Goal: Transaction & Acquisition: Purchase product/service

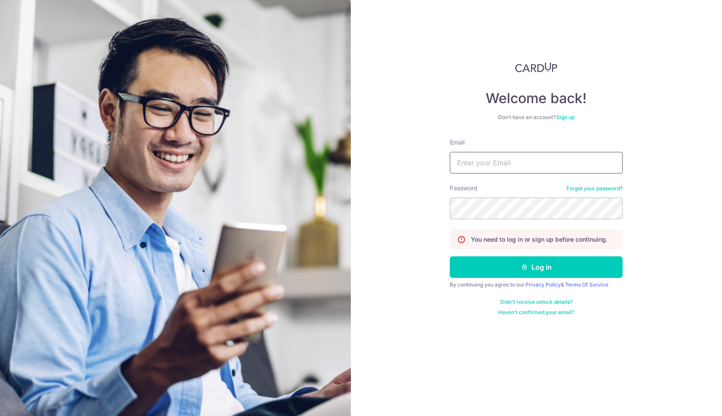
click at [559, 166] on input "Email" at bounding box center [536, 163] width 173 height 22
type input "admin@soulsouper.com"
click at [450, 257] on button "Log in" at bounding box center [536, 268] width 173 height 22
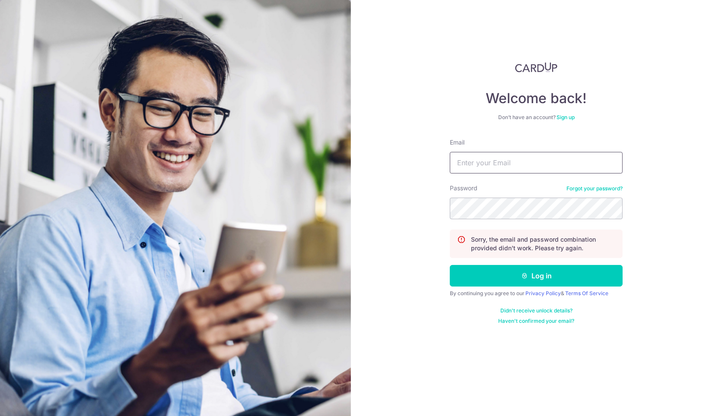
click at [505, 156] on input "Email" at bounding box center [536, 163] width 173 height 22
type input "admin@soulsouper.com"
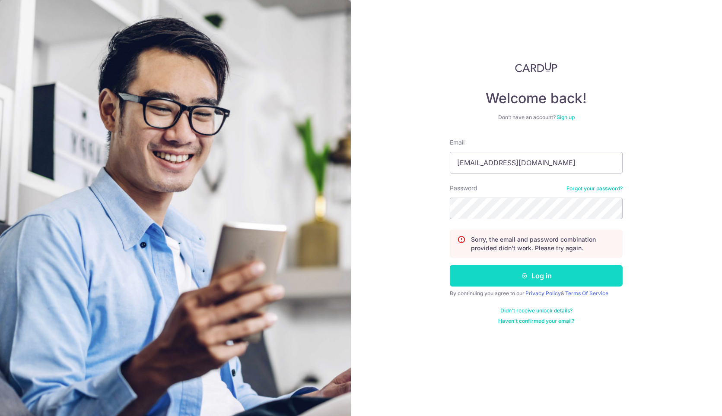
click at [528, 272] on button "Log in" at bounding box center [536, 276] width 173 height 22
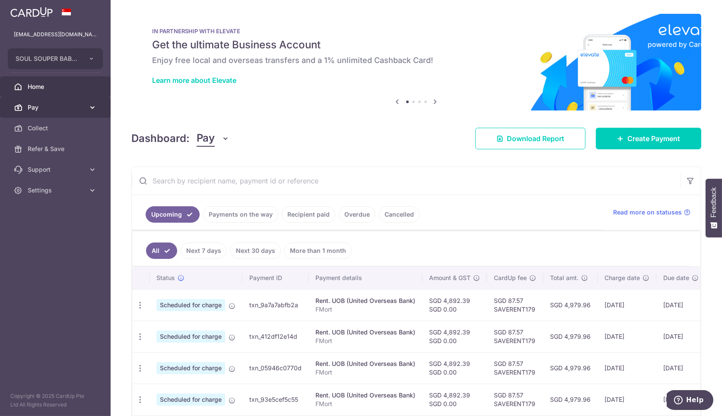
click at [54, 109] on span "Pay" at bounding box center [56, 107] width 57 height 9
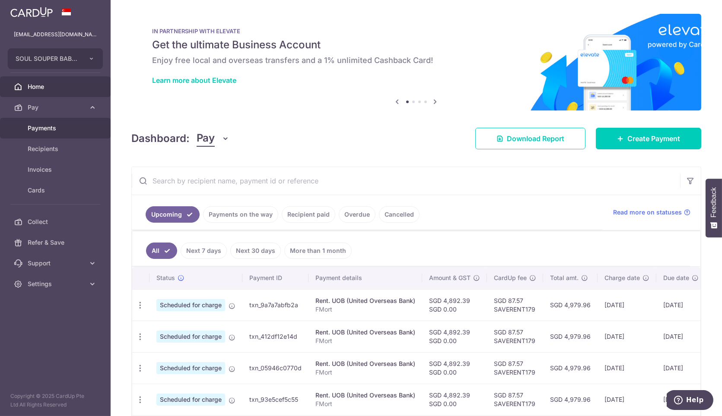
click at [65, 131] on span "Payments" at bounding box center [56, 128] width 57 height 9
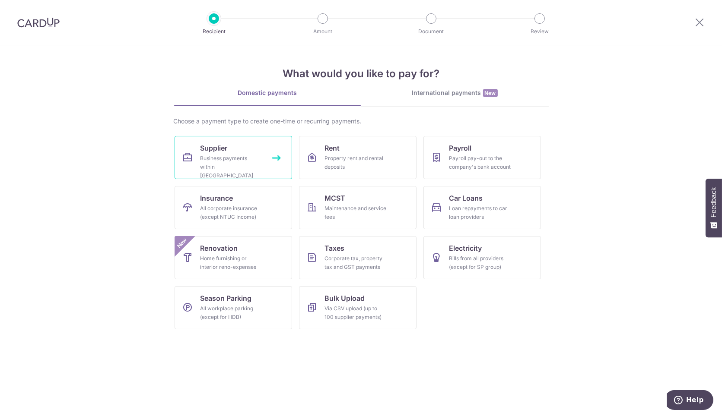
click at [263, 159] on link "Supplier Business payments within Singapore" at bounding box center [234, 157] width 118 height 43
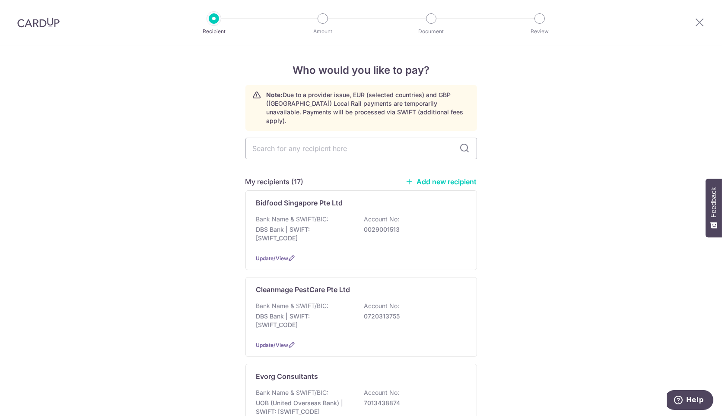
click at [26, 28] on img at bounding box center [38, 22] width 42 height 10
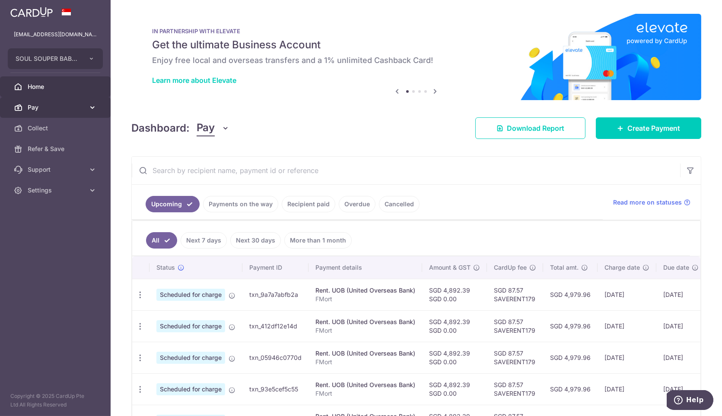
click at [79, 107] on span "Pay" at bounding box center [56, 107] width 57 height 9
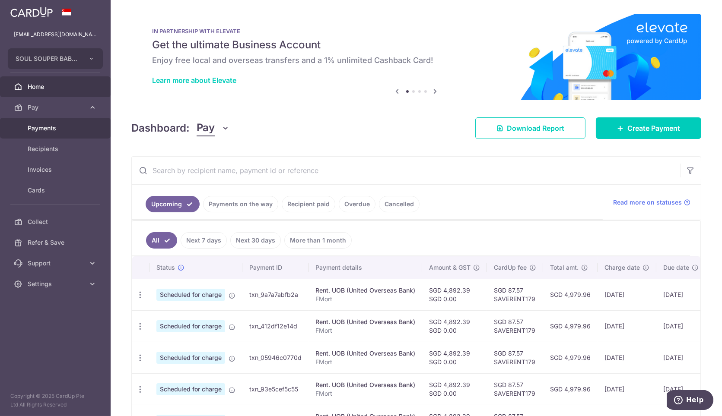
click at [79, 131] on span "Payments" at bounding box center [56, 128] width 57 height 9
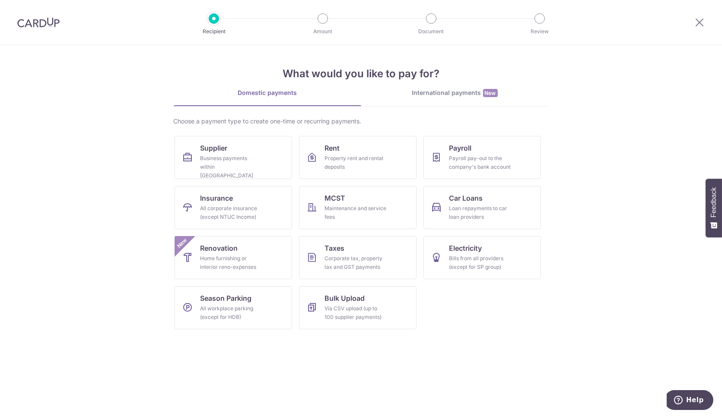
click at [491, 88] on div "What would you like to pay for? Domestic payments International payments New Ch…" at bounding box center [361, 190] width 375 height 291
click at [490, 95] on span "New" at bounding box center [490, 93] width 15 height 8
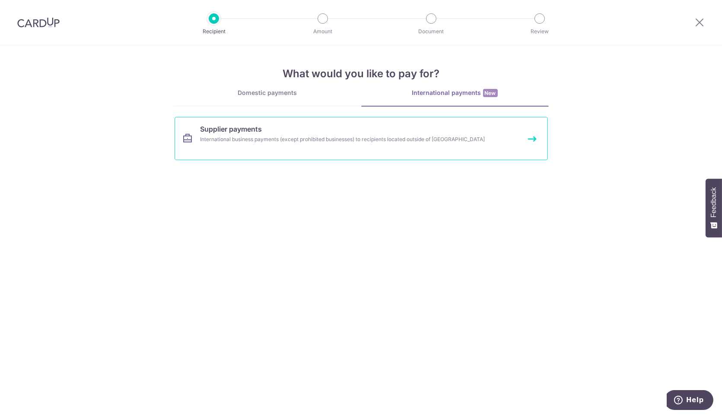
click at [424, 137] on div "International business payments (except prohibited businesses) to recipients lo…" at bounding box center [349, 139] width 299 height 9
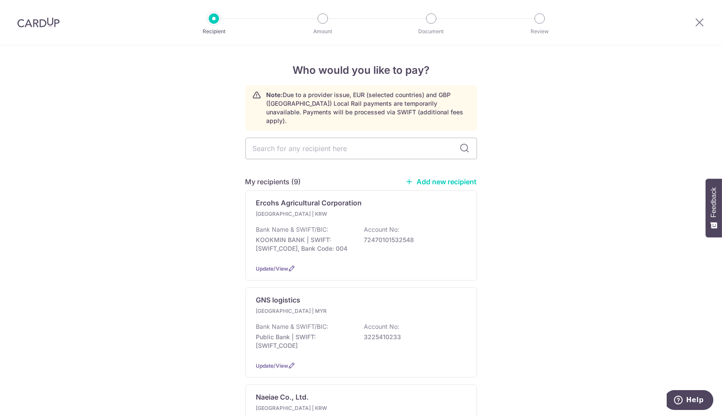
click at [464, 178] on link "Add new recipient" at bounding box center [441, 182] width 71 height 9
select select
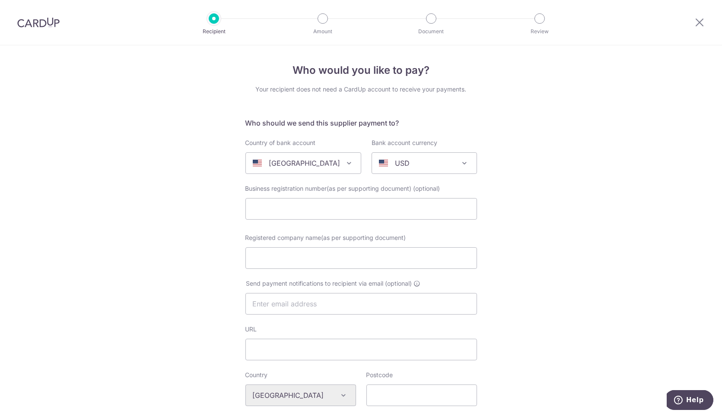
click at [304, 162] on p "[GEOGRAPHIC_DATA]" at bounding box center [304, 163] width 71 height 10
type input "s"
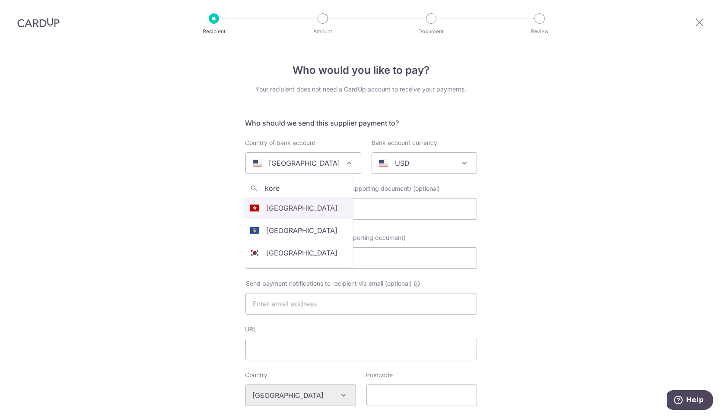
type input "[GEOGRAPHIC_DATA]"
select select "122"
select select "[GEOGRAPHIC_DATA]"
select select
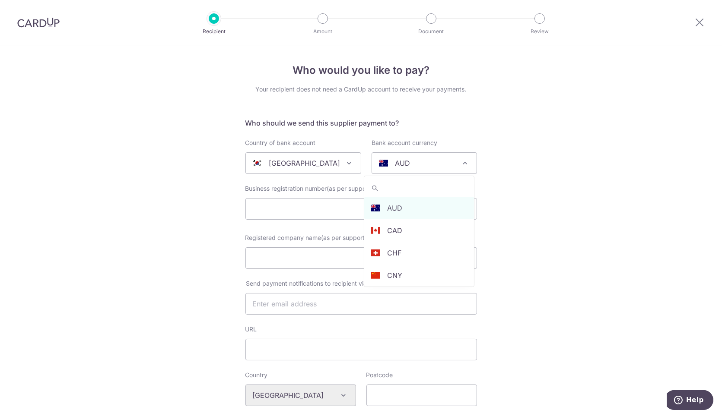
click at [431, 161] on div "AUD" at bounding box center [417, 163] width 77 height 10
type input "krw"
select select "15"
click at [312, 198] on input "text" at bounding box center [361, 209] width 232 height 22
paste input "SSPI-250901-SSS1"
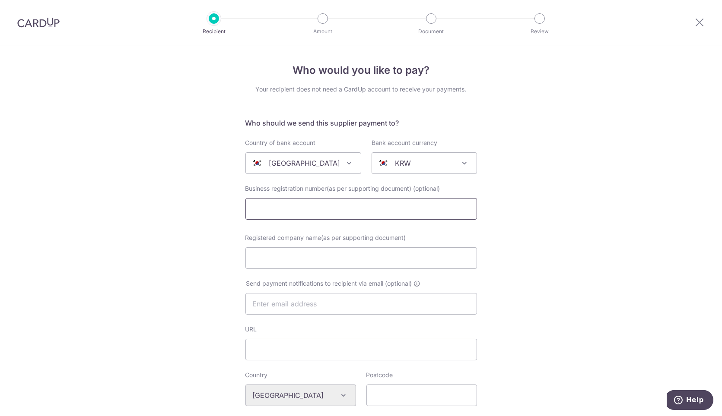
type input "SSPI-250901-SSS1"
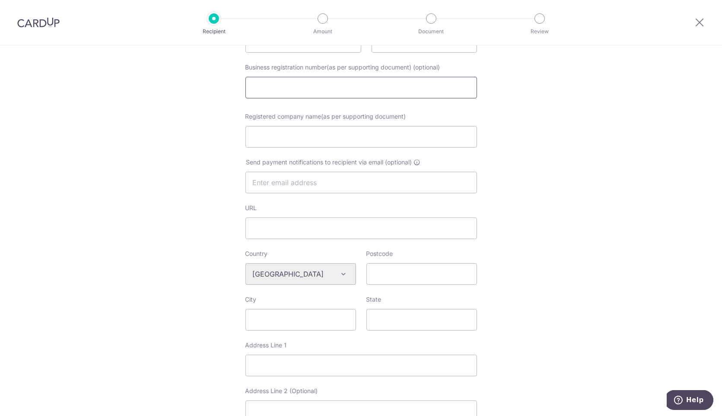
scroll to position [25, 0]
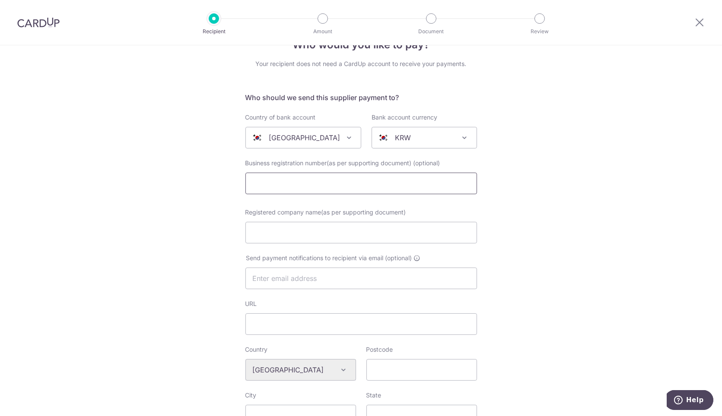
paste input "SOONSU [GEOGRAPHIC_DATA]"
type input "SOONSU [GEOGRAPHIC_DATA]"
click at [303, 241] on input "Registered company name(as per supporting document)" at bounding box center [361, 233] width 232 height 22
paste input "SOONSU [GEOGRAPHIC_DATA]"
type input "SOONSU [GEOGRAPHIC_DATA]"
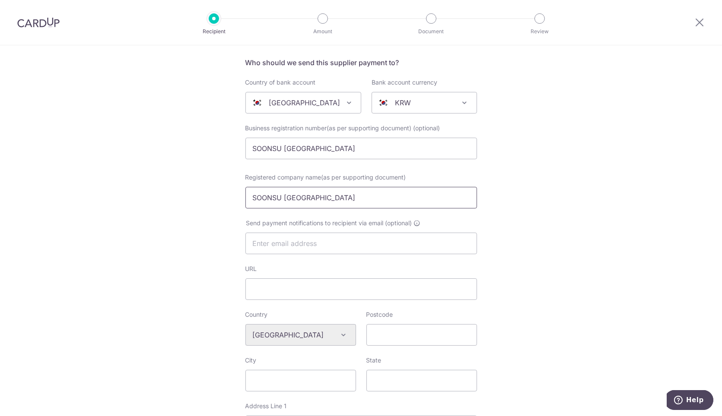
scroll to position [73, 0]
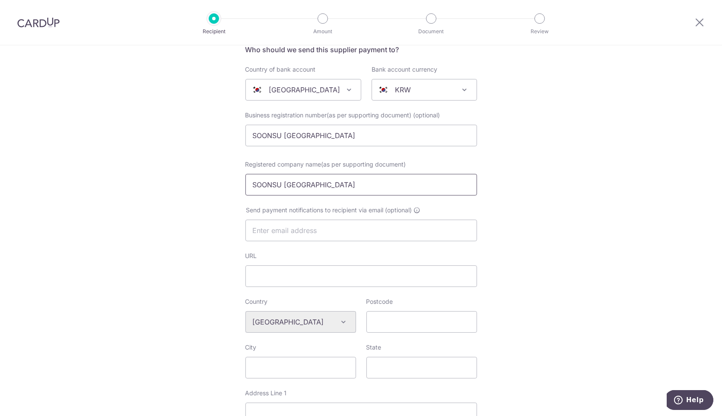
click at [317, 182] on input "SOONSU [GEOGRAPHIC_DATA]" at bounding box center [361, 185] width 232 height 22
drag, startPoint x: 324, startPoint y: 129, endPoint x: 0, endPoint y: 112, distance: 324.0
click at [87, 132] on div "Who would you like to pay? Your recipient does not need a CardUp account to rec…" at bounding box center [361, 339] width 722 height 734
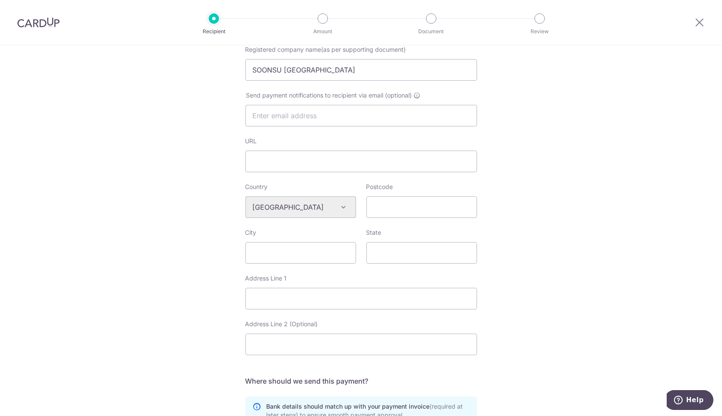
scroll to position [265, 0]
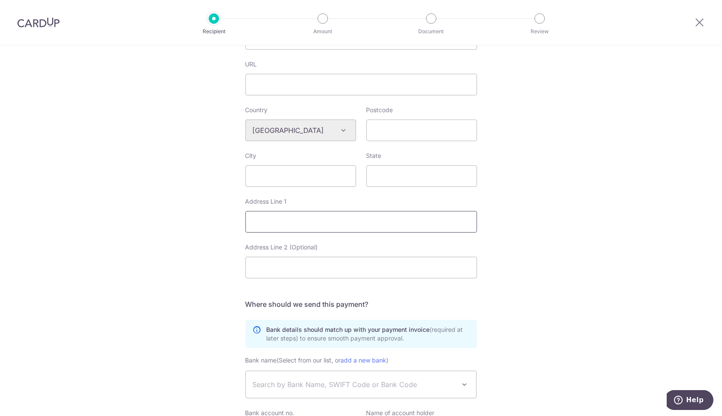
drag, startPoint x: 302, startPoint y: 212, endPoint x: 336, endPoint y: 225, distance: 36.1
click at [302, 212] on input "Address Line 1" at bounding box center [361, 222] width 232 height 22
paste input "[STREET_ADDRESS]"
type input "[STREET_ADDRESS]"
click at [315, 264] on input "Address Line 2 (Optional)" at bounding box center [361, 268] width 232 height 22
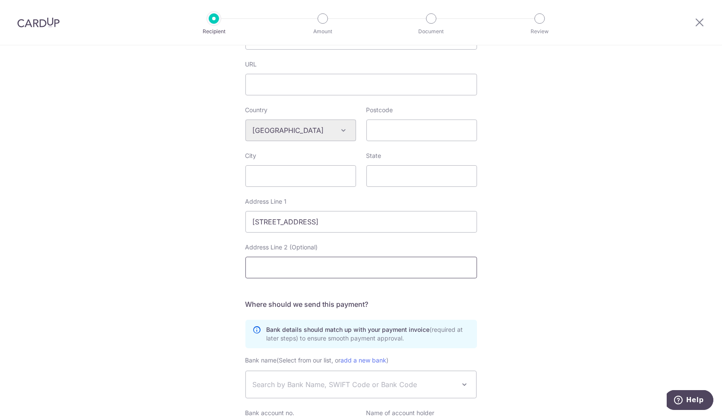
paste input "Gyeongsangbuk-do, [GEOGRAPHIC_DATA]"
type input "Gyeongsangbuk-do, [GEOGRAPHIC_DATA]"
click at [296, 182] on input "City" at bounding box center [300, 176] width 111 height 22
type input "[GEOGRAPHIC_DATA]"
click at [428, 175] on input "State" at bounding box center [421, 176] width 111 height 22
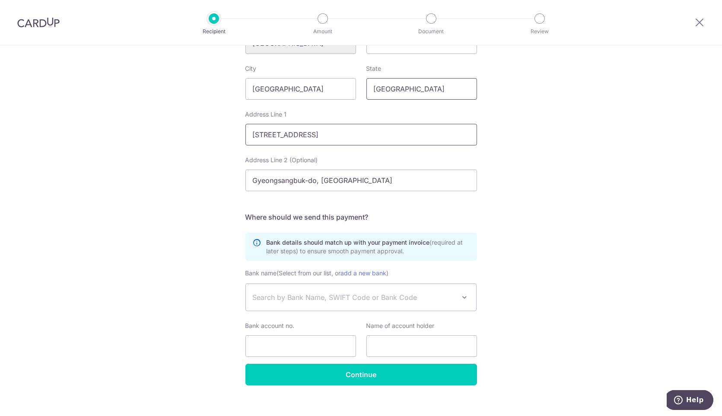
scroll to position [362, 0]
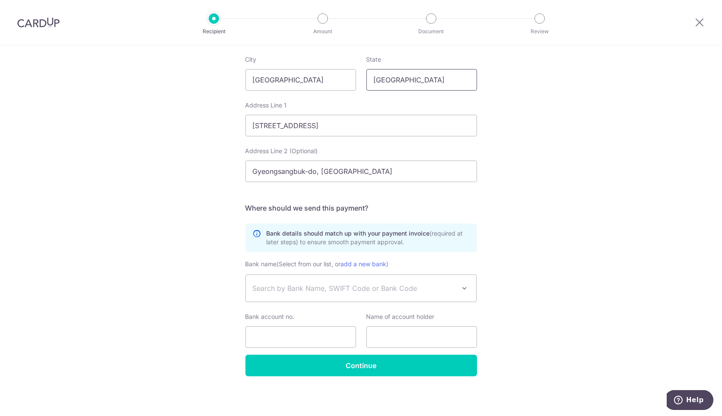
type input "[GEOGRAPHIC_DATA]"
click at [406, 285] on span "Search by Bank Name, SWIFT Code or Bank Code" at bounding box center [354, 288] width 203 height 10
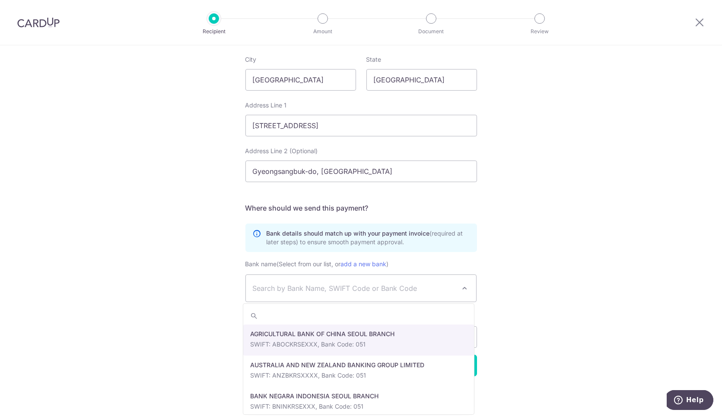
click at [602, 274] on div "Who would you like to pay? Your recipient does not need a CardUp account to rec…" at bounding box center [361, 51] width 722 height 734
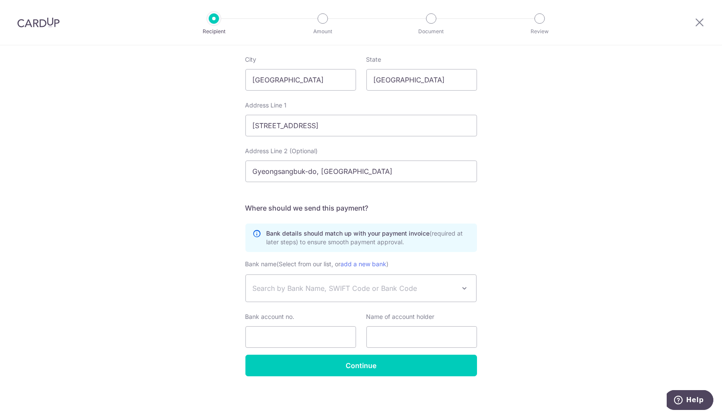
scroll to position [73, 0]
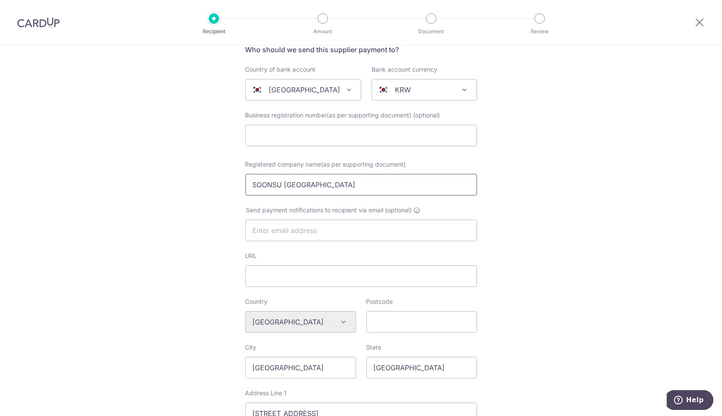
drag, startPoint x: 320, startPoint y: 184, endPoint x: 114, endPoint y: 177, distance: 205.3
click at [114, 177] on div "Who would you like to pay? Your recipient does not need a CardUp account to rec…" at bounding box center [361, 339] width 722 height 734
paste input "CO.,LTD"
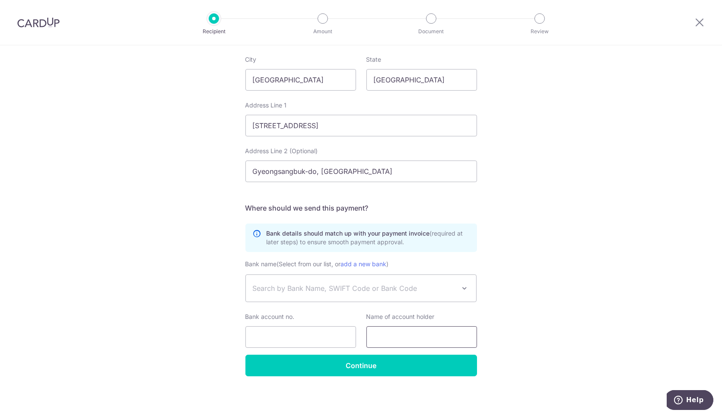
type input "SOONSU KOREA CO.,LTD"
click at [386, 338] on input "text" at bounding box center [421, 338] width 111 height 22
paste input "SOONSU KOREA CO.,LTD"
type input "SOONSU KOREA CO.,LTD"
click at [315, 337] on input "Bank account no." at bounding box center [300, 338] width 111 height 22
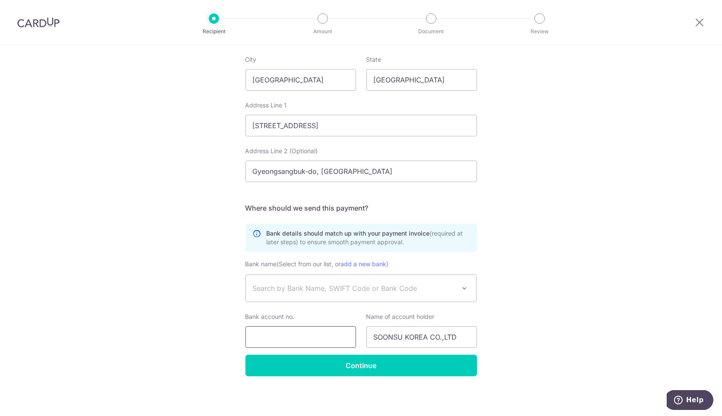
paste input "154-105307-01-014"
type input "154-105307-01-014"
click at [292, 288] on span "Search by Bank Name, SWIFT Code or Bank Code" at bounding box center [354, 288] width 203 height 10
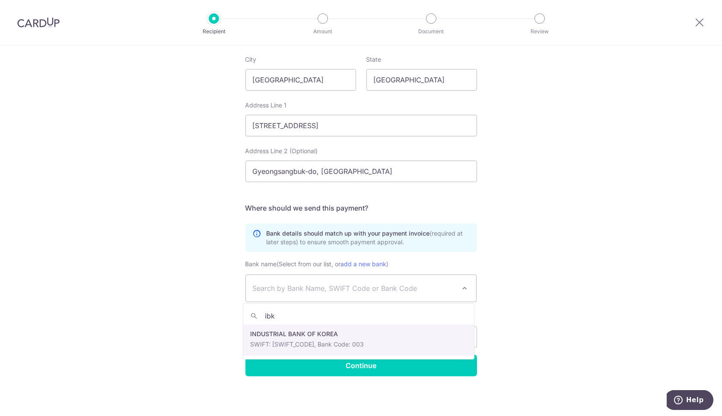
type input "ibk"
select select "326"
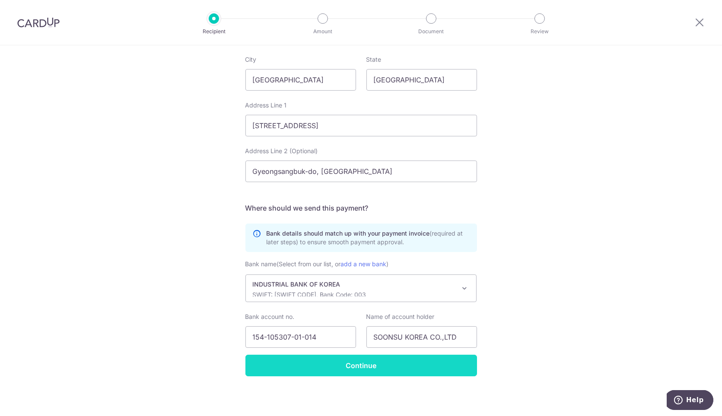
click at [396, 372] on input "Continue" at bounding box center [361, 366] width 232 height 22
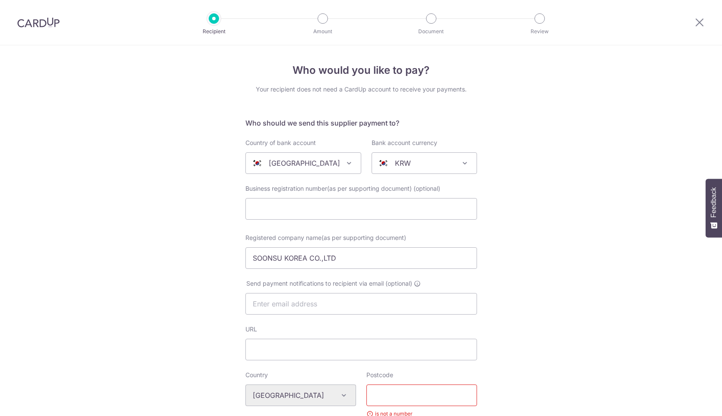
select select "326"
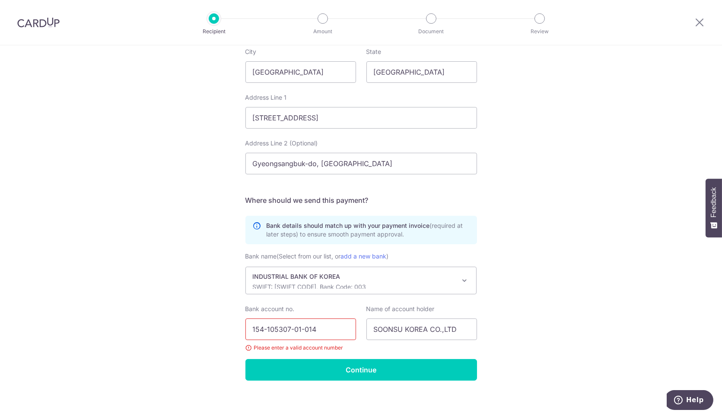
scroll to position [386, 0]
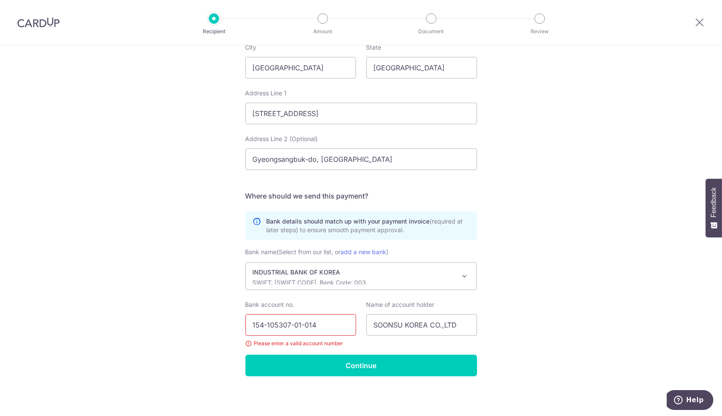
click at [264, 325] on input "154-105307-01-014" at bounding box center [300, 326] width 111 height 22
click at [289, 326] on input "154105307-01-014" at bounding box center [300, 326] width 111 height 22
click at [297, 326] on input "15410530701-014" at bounding box center [300, 326] width 111 height 22
type input "15410530701014"
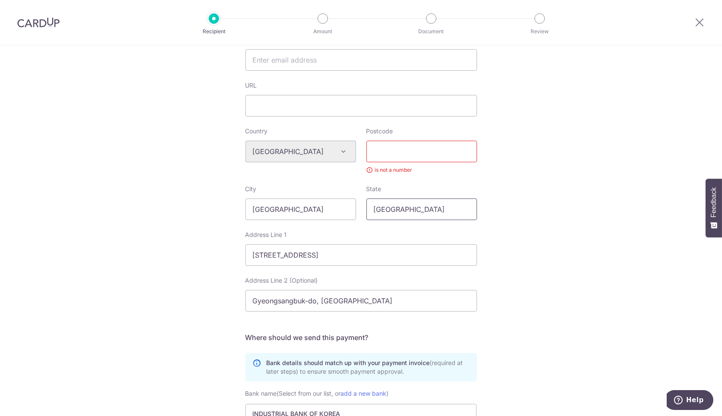
scroll to position [242, 0]
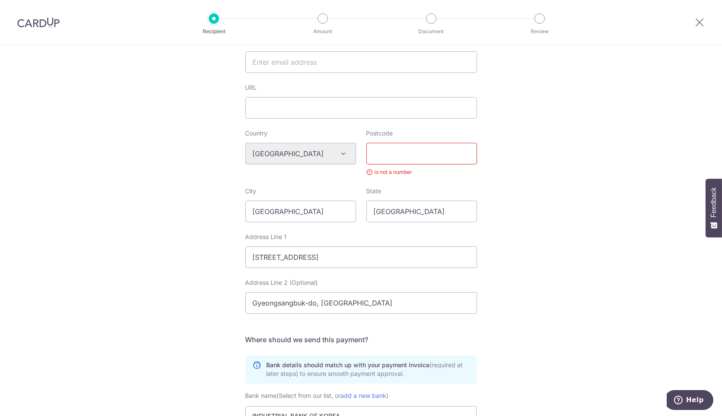
click at [401, 159] on input "Postcode" at bounding box center [421, 154] width 111 height 22
drag, startPoint x: 260, startPoint y: 255, endPoint x: 245, endPoint y: 254, distance: 14.7
click at [245, 254] on input "[STREET_ADDRESS]" at bounding box center [361, 258] width 232 height 22
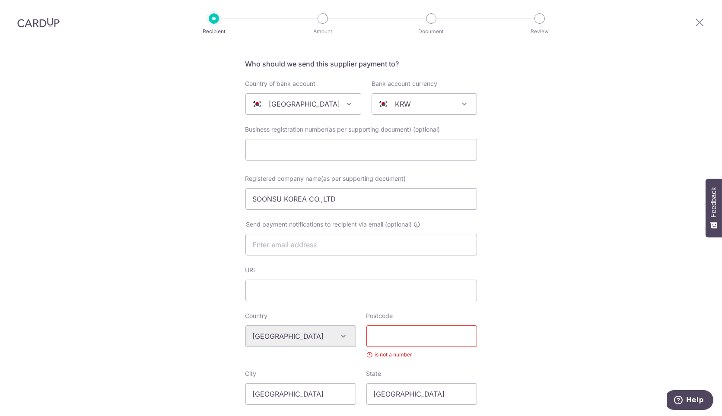
scroll to position [96, 0]
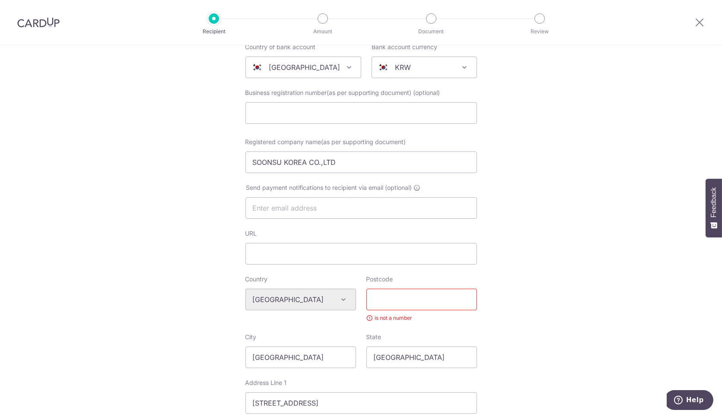
click at [414, 286] on div "Postcode is not a number" at bounding box center [421, 299] width 111 height 48
click at [410, 299] on input "Postcode" at bounding box center [421, 300] width 111 height 22
click at [467, 301] on input "Postcode" at bounding box center [421, 300] width 111 height 22
